Goal: Find contact information: Find contact information

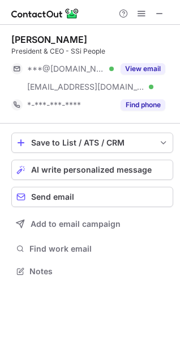
scroll to position [264, 180]
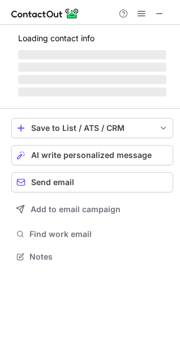
scroll to position [274, 180]
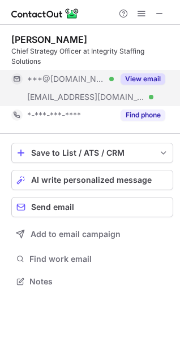
click at [142, 77] on button "View email" at bounding box center [142, 78] width 45 height 11
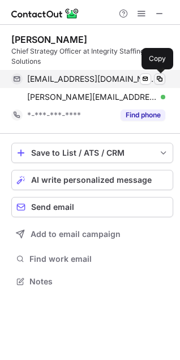
click at [156, 80] on span at bounding box center [159, 79] width 9 height 9
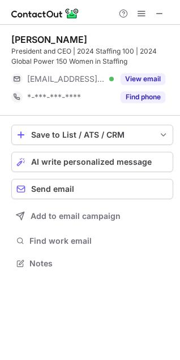
scroll to position [256, 180]
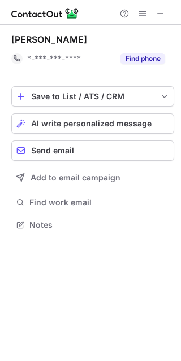
scroll to position [217, 181]
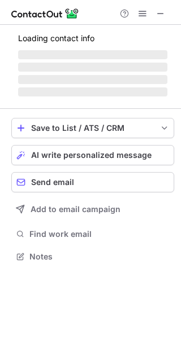
scroll to position [256, 181]
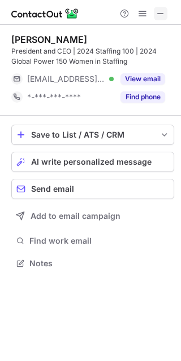
click at [156, 16] on span at bounding box center [160, 13] width 9 height 9
